Goal: Information Seeking & Learning: Learn about a topic

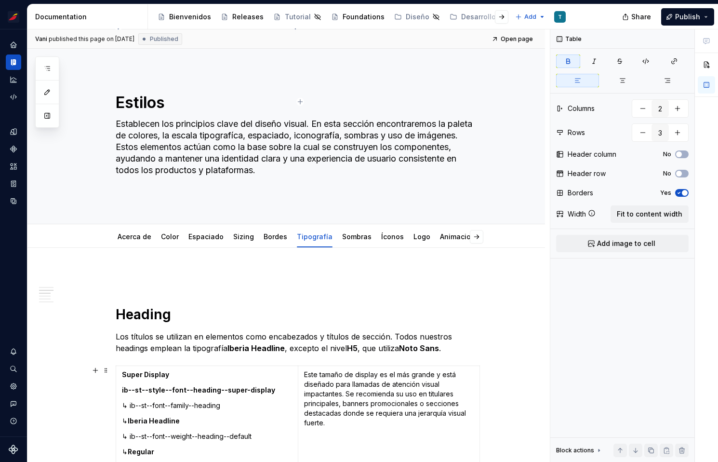
scroll to position [1252, 0]
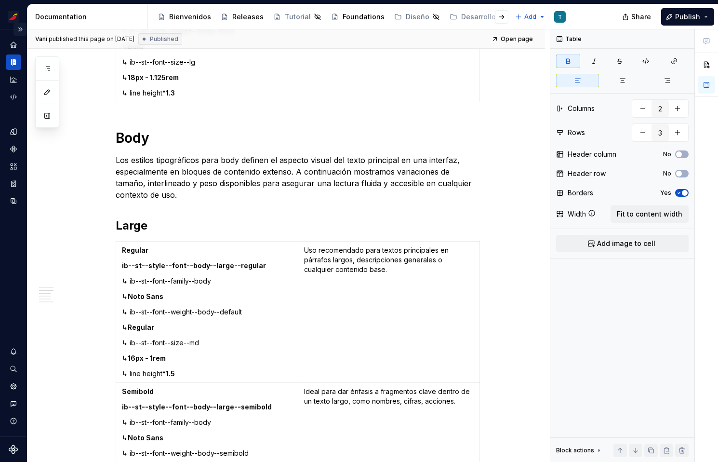
click at [22, 29] on button "Expand sidebar" at bounding box center [19, 29] width 13 height 13
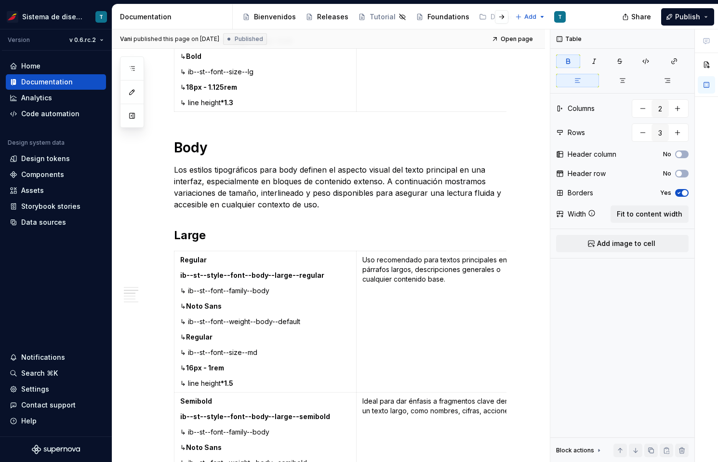
scroll to position [1217, 0]
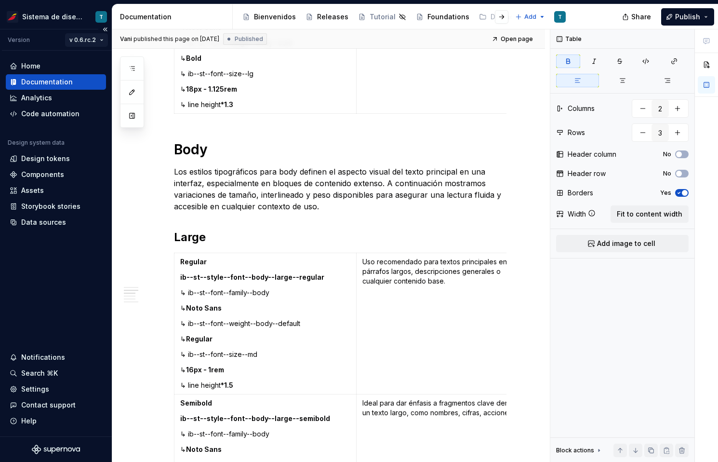
click at [100, 42] on html "Sistema de diseño Iberia T Version v 0.6.rc.2 Home Documentation Analytics Code…" at bounding box center [359, 231] width 718 height 462
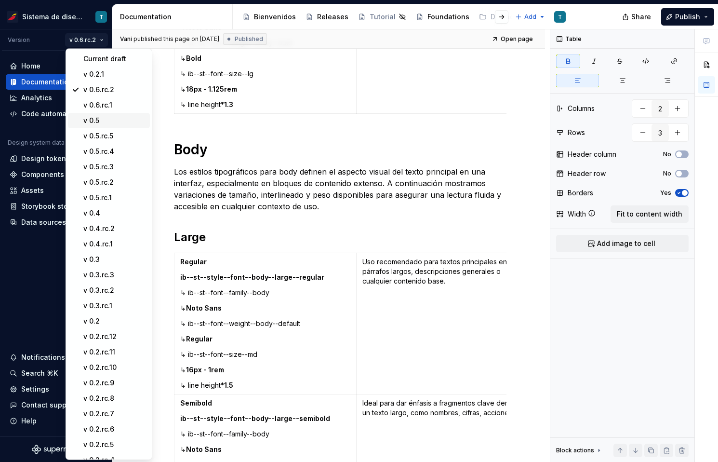
click at [96, 126] on div "v 0.5" at bounding box center [109, 120] width 82 height 15
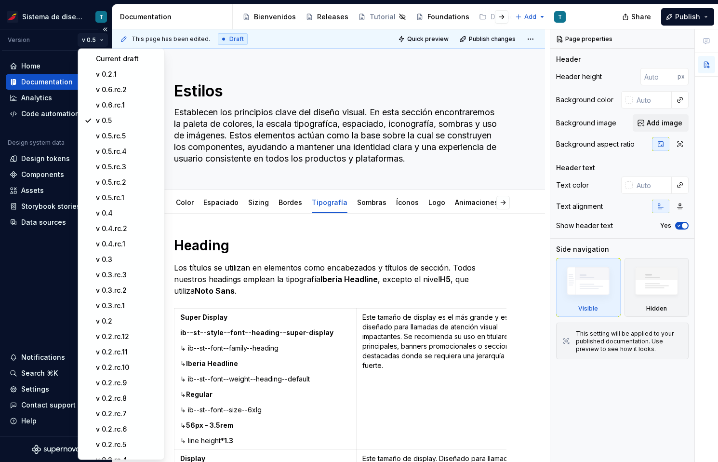
click at [94, 42] on html "Sistema de diseño Iberia T Version v 0.5 Home Documentation Analytics Code auto…" at bounding box center [359, 231] width 718 height 462
click at [107, 136] on div "v 0.5.rc.5" at bounding box center [127, 136] width 63 height 10
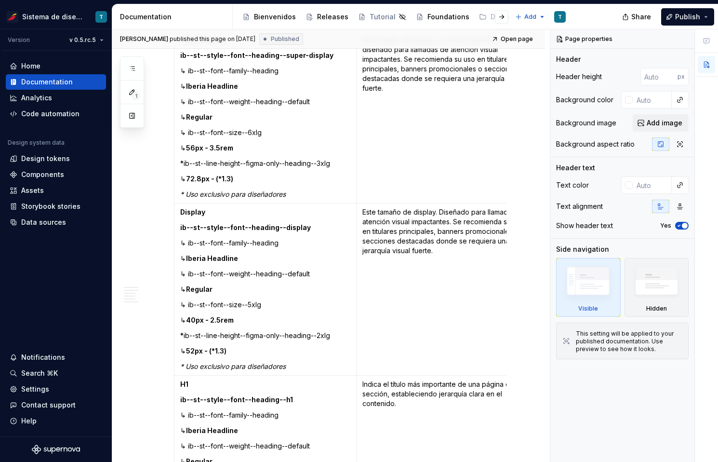
scroll to position [273, 0]
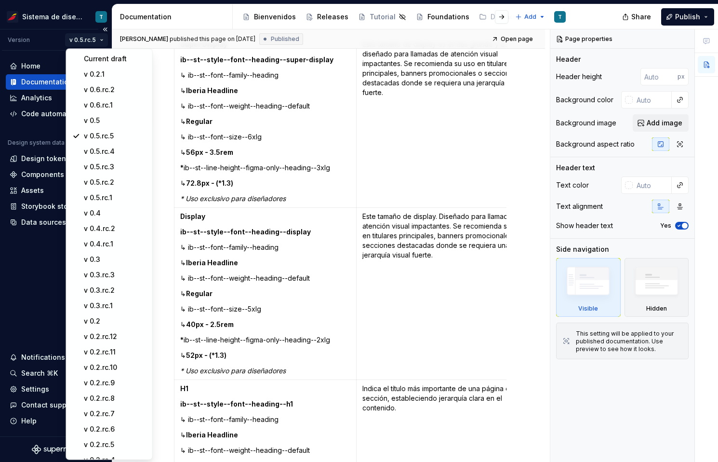
click at [89, 41] on html "Sistema de diseño Iberia T Version v 0.5.rc.5 Home Documentation Analytics Code…" at bounding box center [359, 231] width 718 height 462
click at [103, 150] on div "v 0.5.rc.4" at bounding box center [115, 151] width 63 height 10
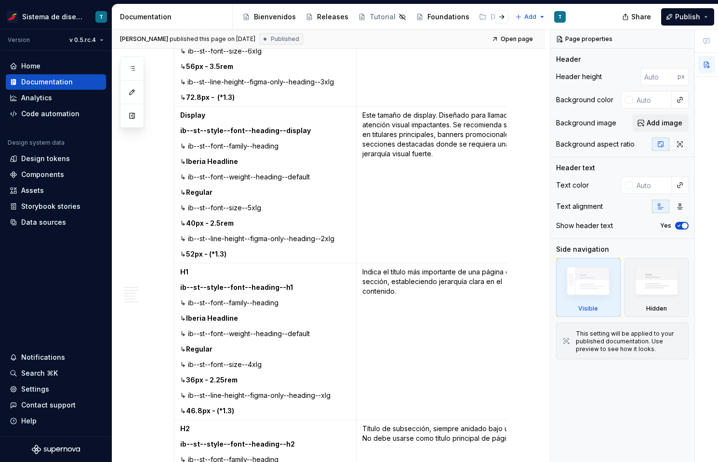
scroll to position [397, 0]
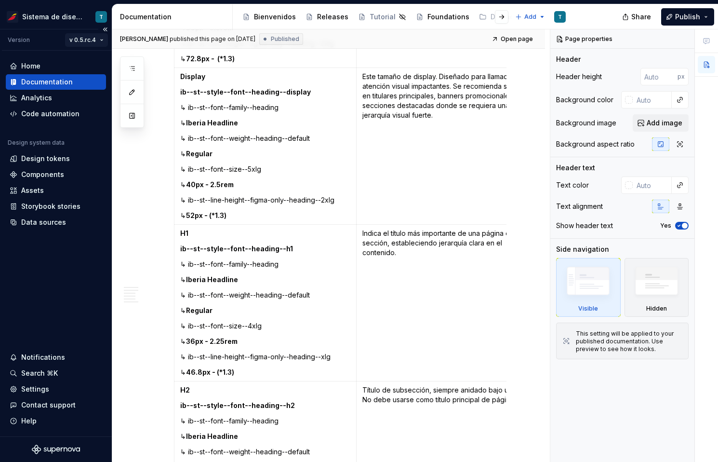
click at [97, 39] on html "Sistema de diseño Iberia T Version v 0.5.rc.4 Home Documentation Analytics Code…" at bounding box center [359, 231] width 718 height 462
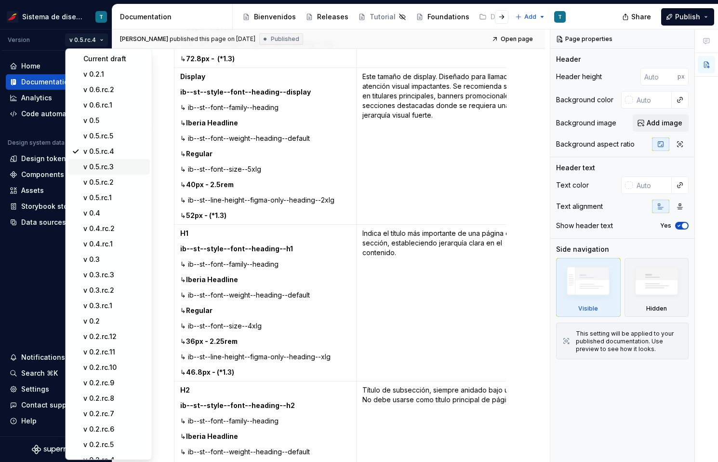
click at [100, 168] on div "v 0.5.rc.3" at bounding box center [114, 167] width 63 height 10
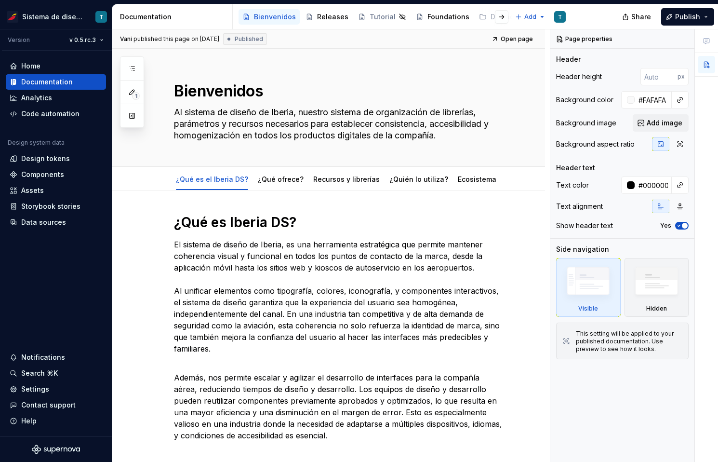
type textarea "*"
